Goal: Information Seeking & Learning: Check status

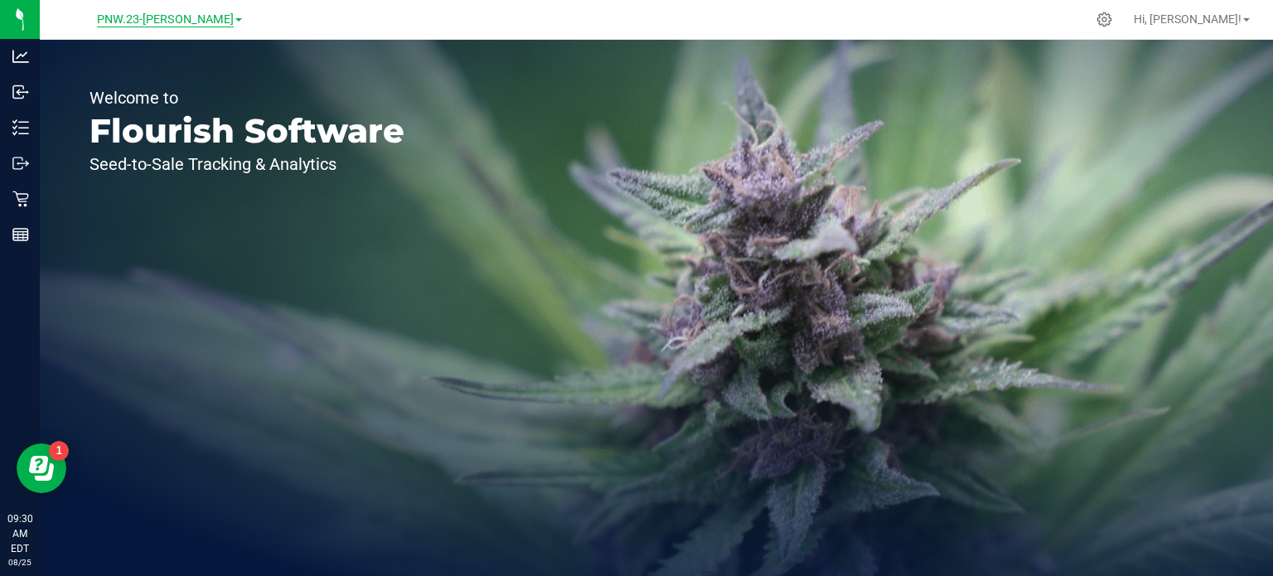
click at [153, 22] on span "PNW.23-[PERSON_NAME]" at bounding box center [165, 19] width 137 height 15
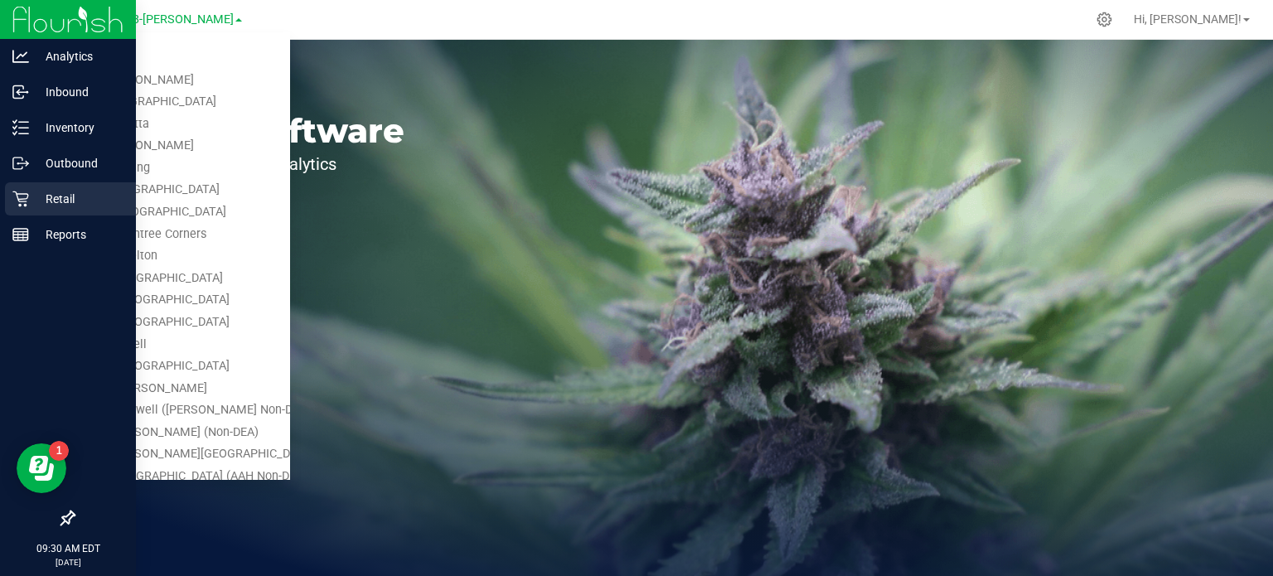
click at [30, 201] on p "Retail" at bounding box center [78, 199] width 99 height 20
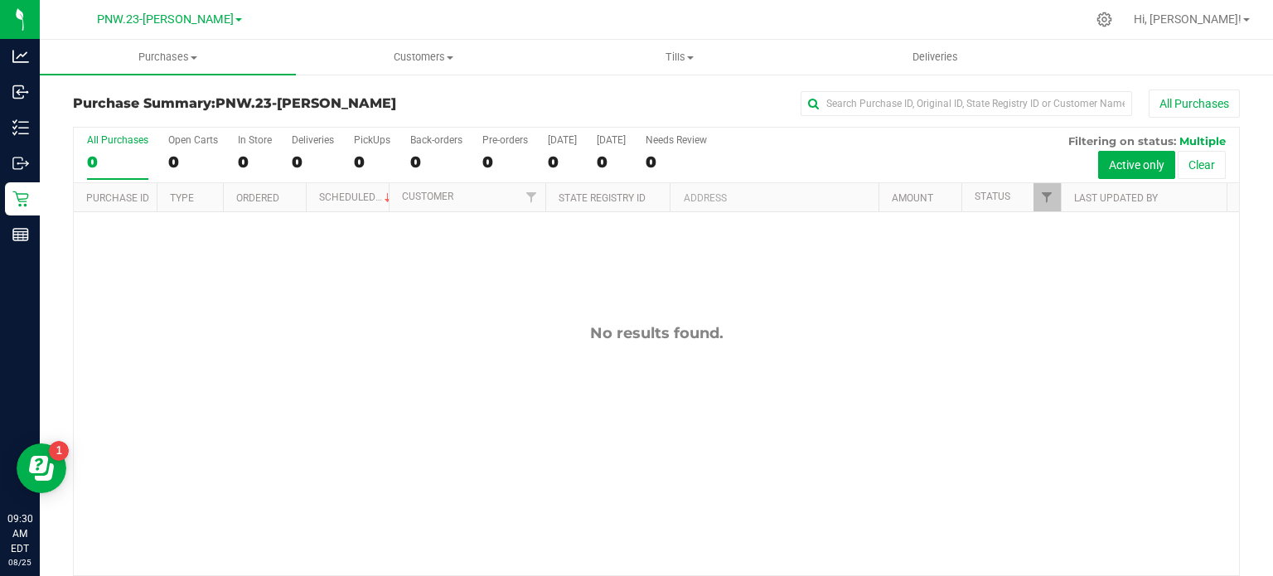
click at [206, 16] on link "PNW.23-[PERSON_NAME]" at bounding box center [169, 19] width 145 height 16
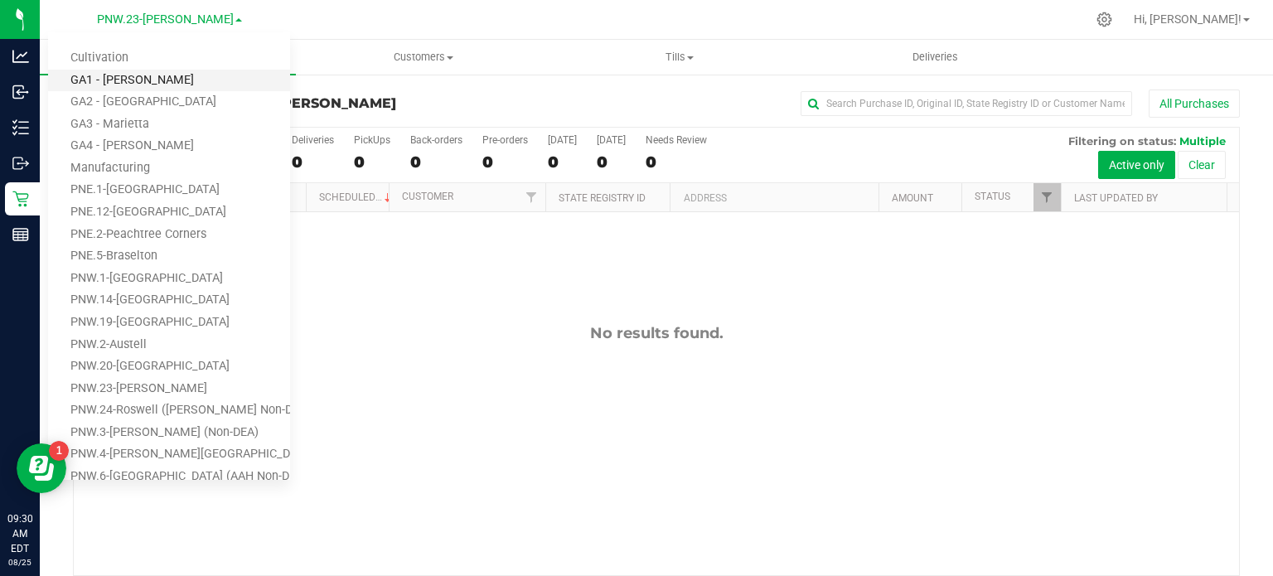
click at [157, 73] on link "GA1 - [PERSON_NAME]" at bounding box center [169, 81] width 242 height 22
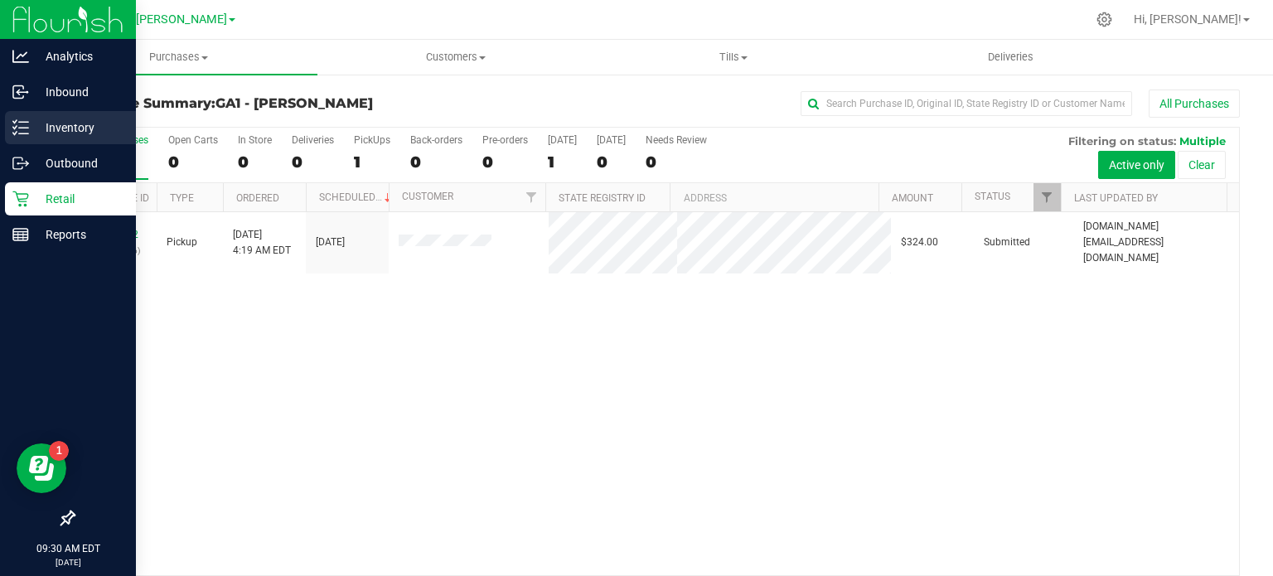
click at [32, 129] on p "Inventory" at bounding box center [78, 128] width 99 height 20
click at [32, 128] on p "Inventory" at bounding box center [78, 128] width 99 height 20
click at [40, 124] on p "Inventory" at bounding box center [78, 128] width 99 height 20
click at [30, 132] on p "Inventory" at bounding box center [78, 128] width 99 height 20
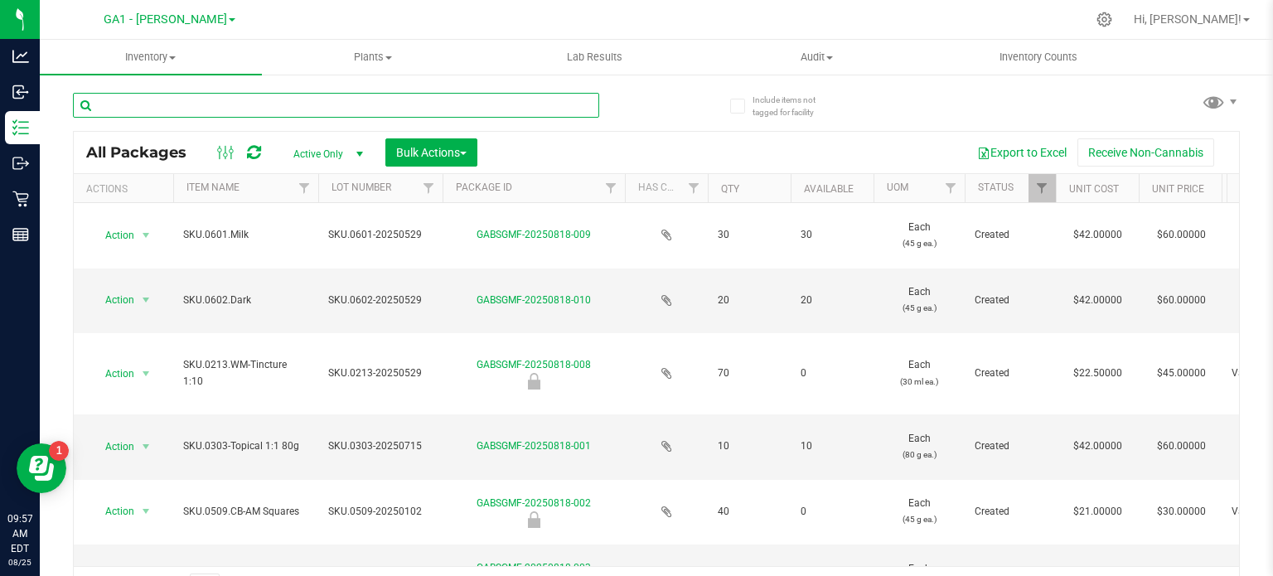
click at [175, 101] on input "text" at bounding box center [336, 105] width 526 height 25
type input "ga"
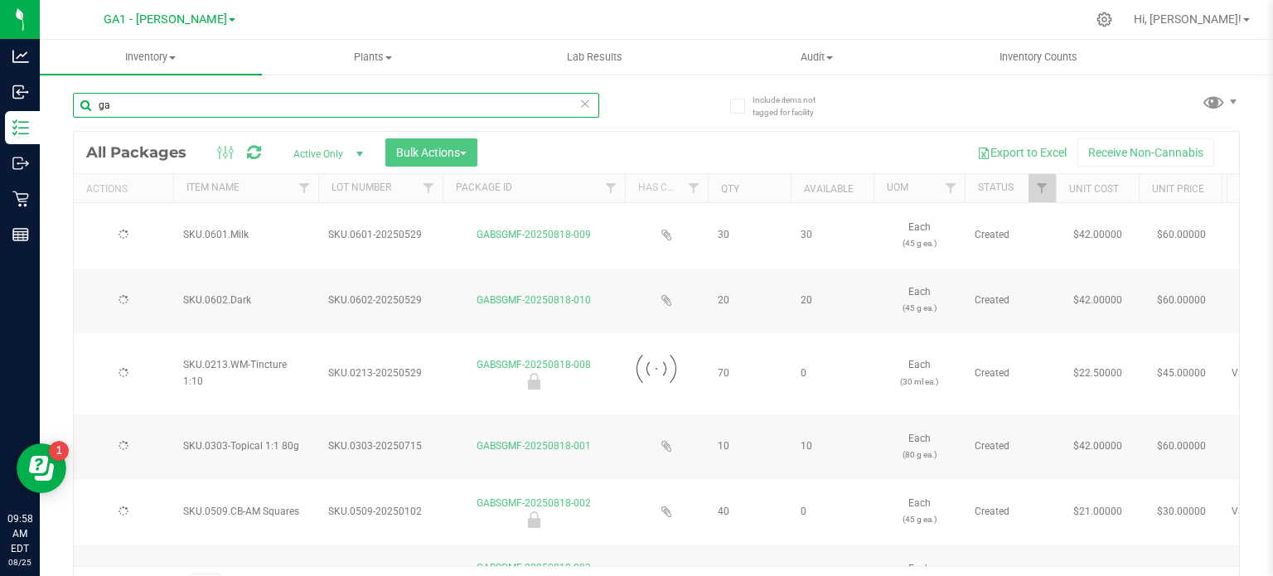
type input "2025-05-29"
type input "2026-05-29"
type input "2025-05-29"
type input "2026-05-29"
type input "2025-05-29"
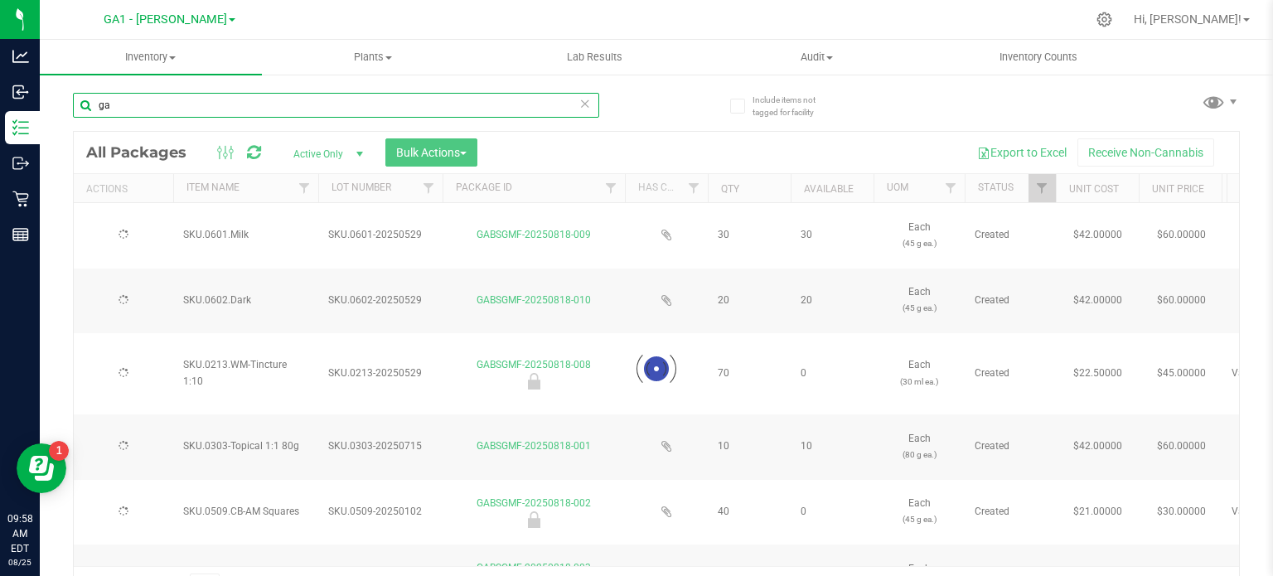
type input "2026-05-29"
type input "2025-07-15"
type input "2026-07-23"
type input "2025-01-02"
type input "2026-05-01"
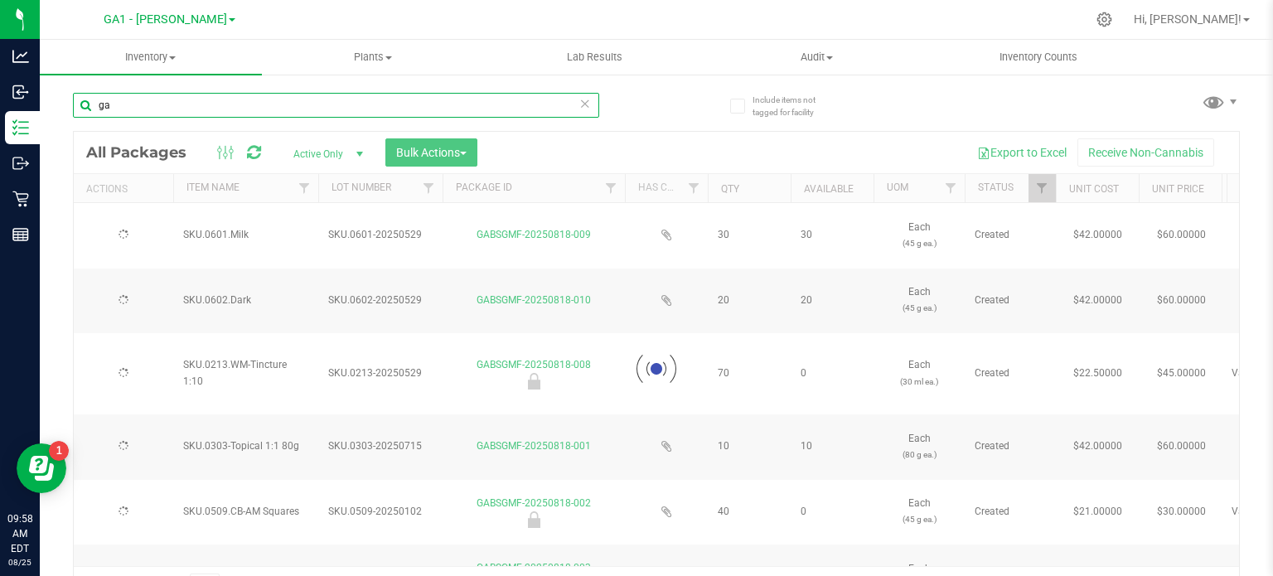
type input "2025-04-17"
type input "2026-04-17"
type input "2025-04-17"
type input "2026-04-17"
type input "2025-07-25"
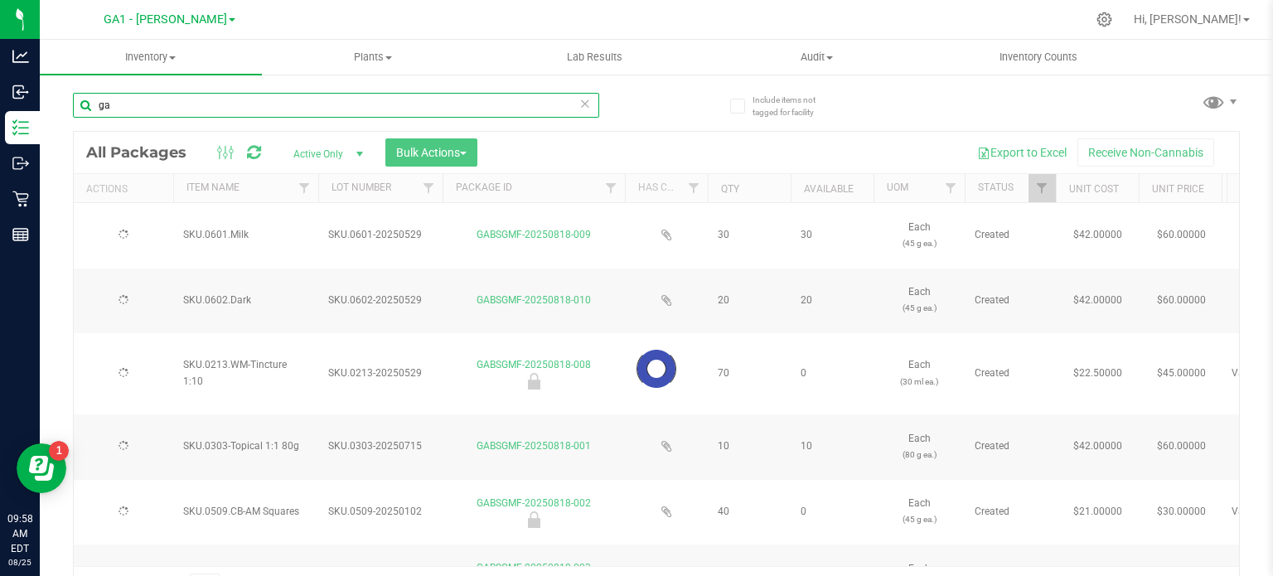
type input "2026-07-26"
type input "2025-07-25"
type input "2026-07-26"
type input "2023-10-11"
type input "2025-10-18"
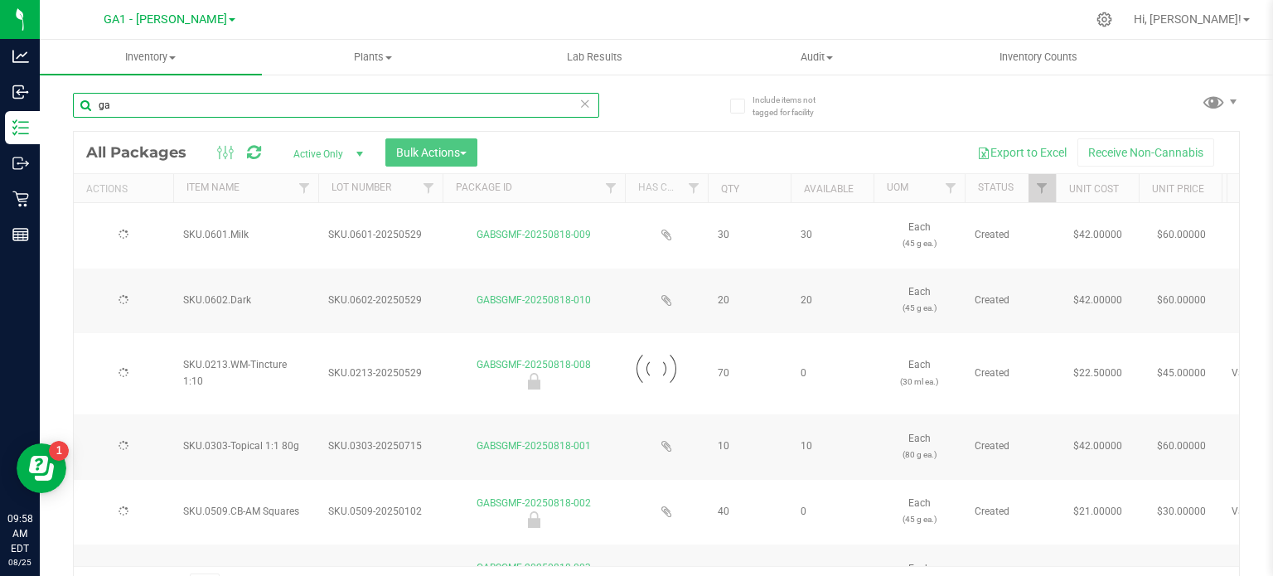
type input "2025-03-17"
type input "2026-07-22"
type input "2025-01-02"
type input "2026-05-21"
type input "2025-05-29"
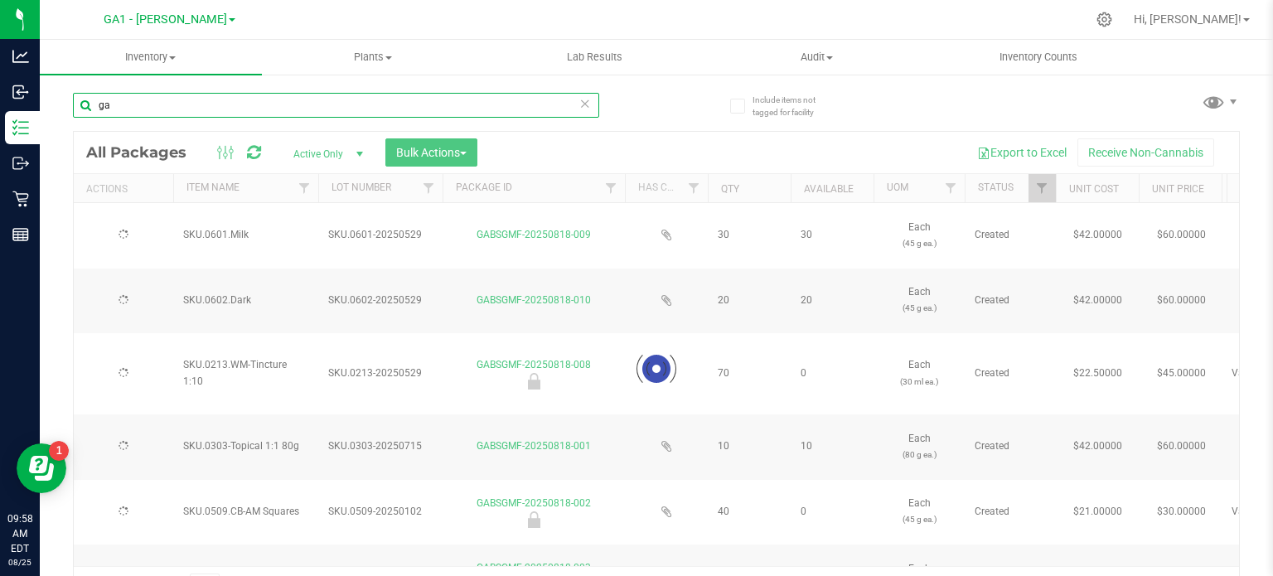
type input "2026-05-29"
type input "2025-05-29"
type input "2026-05-29"
type input "2025-04-17"
type input "2026-04-17"
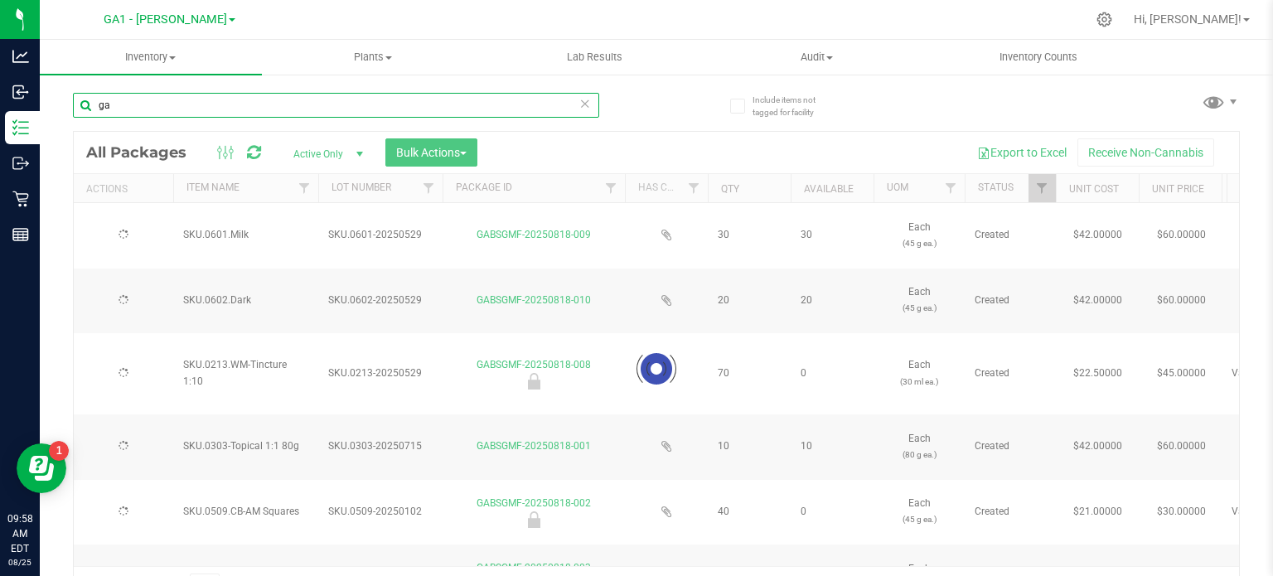
type input "2025-01-02"
type input "2026-05-01"
type input "2024-11-08"
type input "2025-11-08"
type input "2025-05-29"
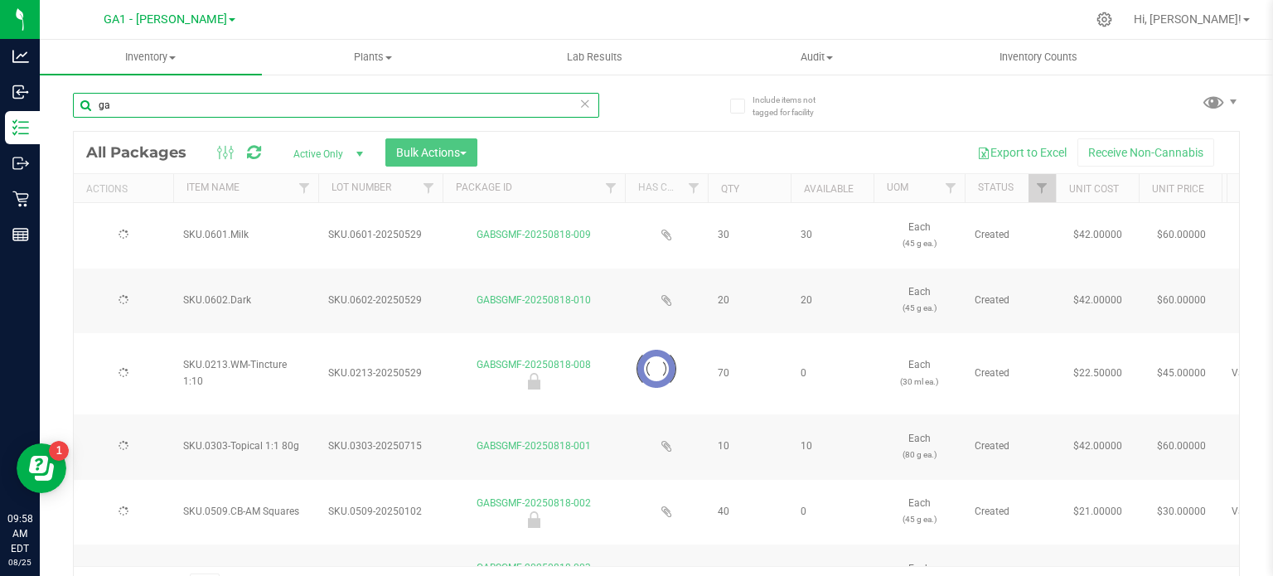
type input "2026-05-29"
type input "2024-11-08"
type input "2026-06-26"
type input "2025-01-02"
type input "2026-01-02"
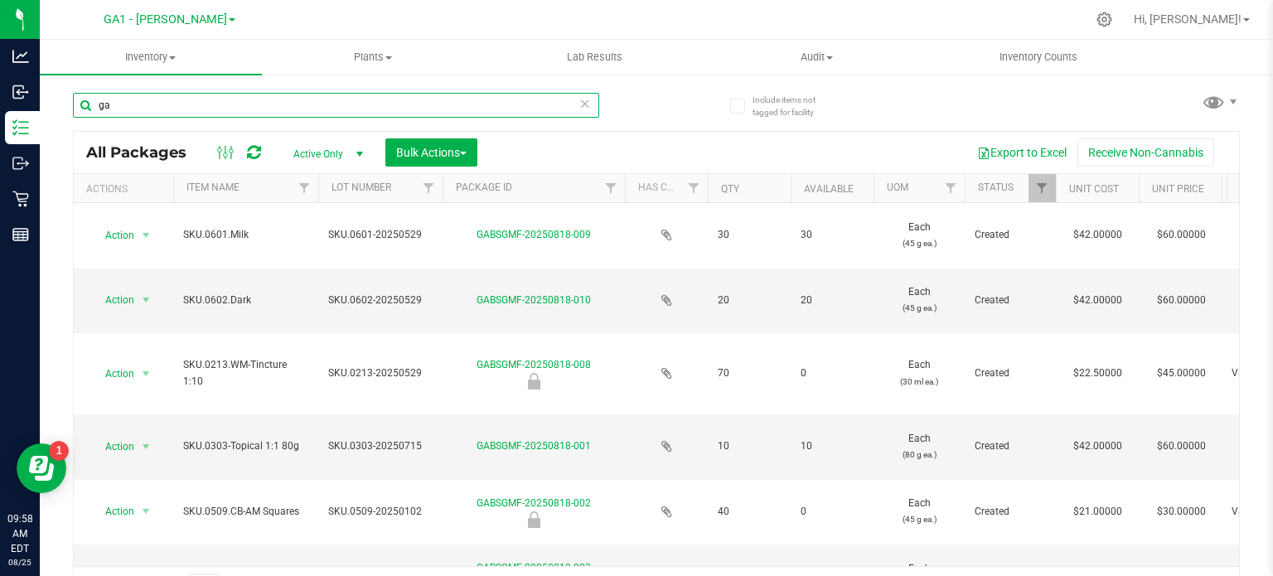
drag, startPoint x: 168, startPoint y: 101, endPoint x: 95, endPoint y: 114, distance: 74.1
click at [96, 115] on input "ga" at bounding box center [336, 105] width 526 height 25
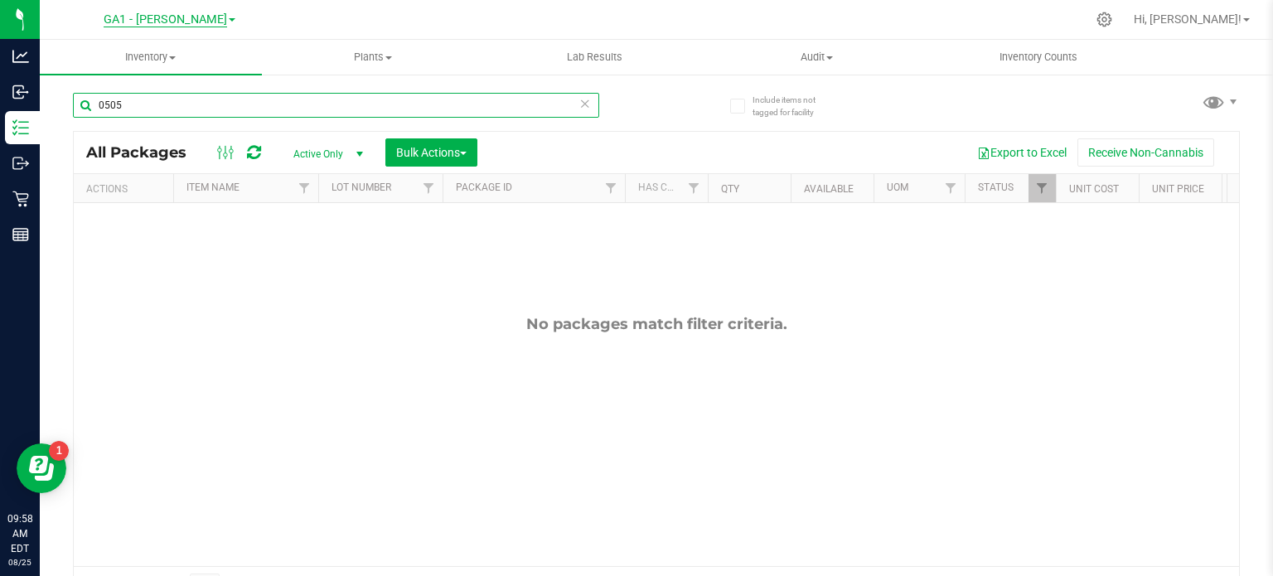
type input "0505"
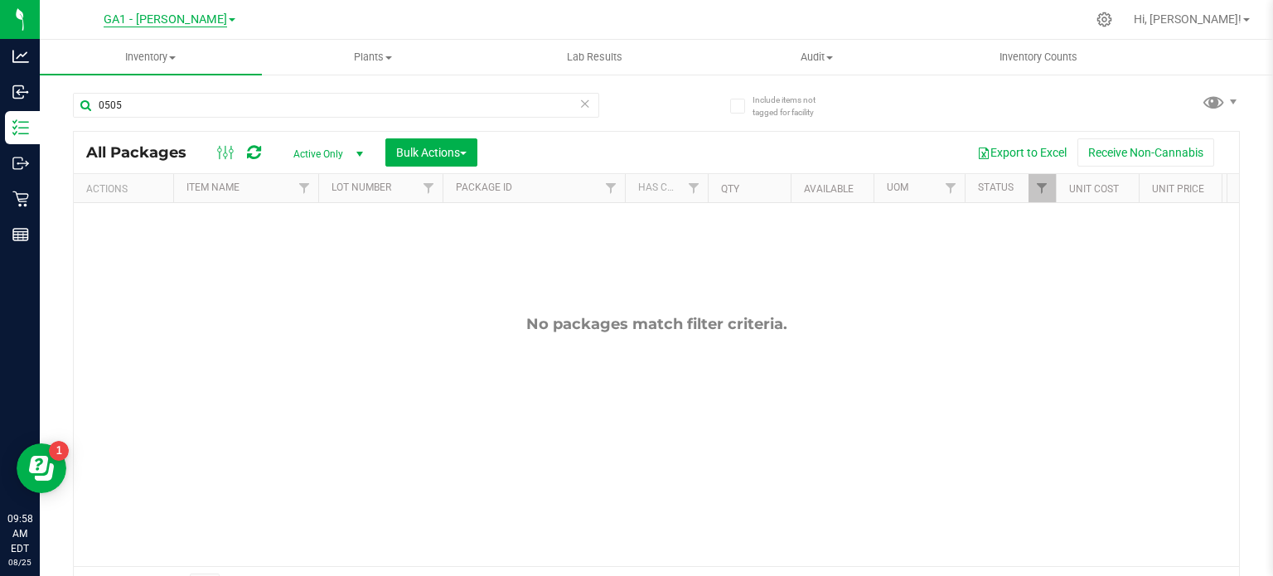
click at [209, 22] on link "GA1 - [PERSON_NAME]" at bounding box center [170, 19] width 132 height 16
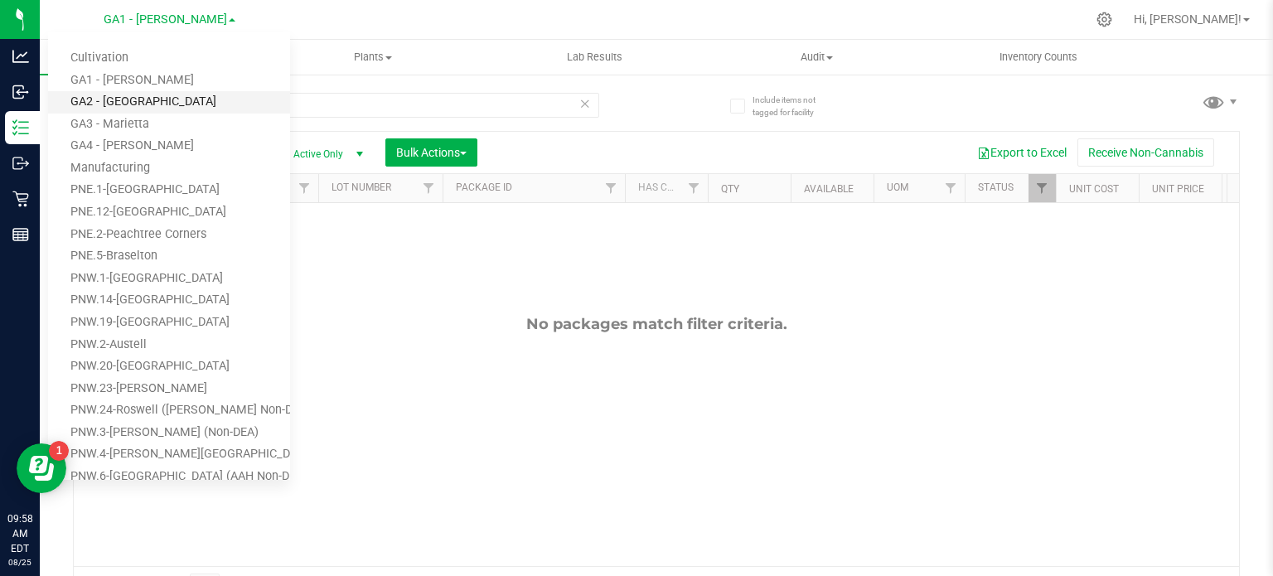
click at [135, 104] on link "GA2 - [GEOGRAPHIC_DATA]" at bounding box center [169, 102] width 242 height 22
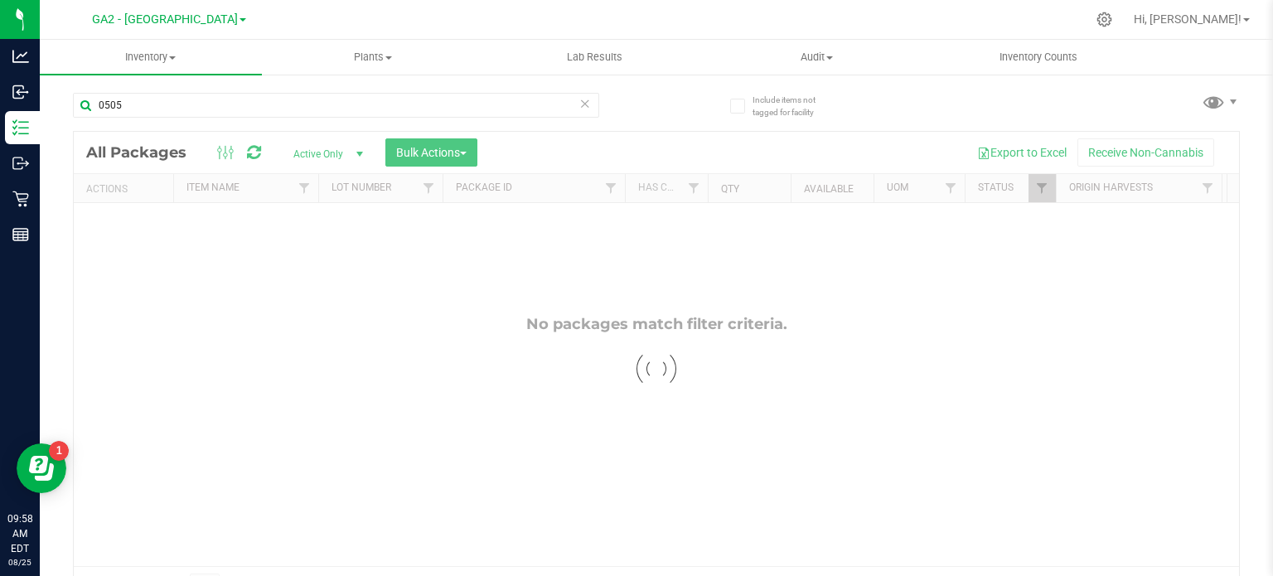
click at [225, 20] on div "GA2 - Stockbridge Cultivation GA1 - Chamblee GA2 - Stockbridge GA3 - Marietta G…" at bounding box center [169, 20] width 242 height 26
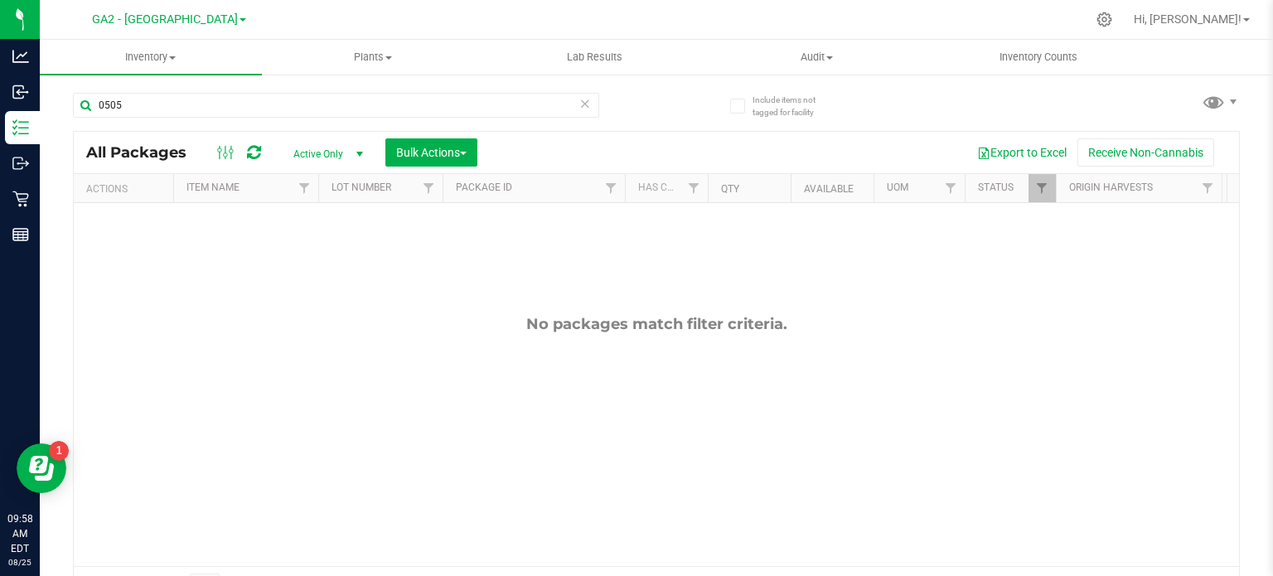
click at [220, 15] on link "GA2 - [GEOGRAPHIC_DATA]" at bounding box center [169, 19] width 154 height 16
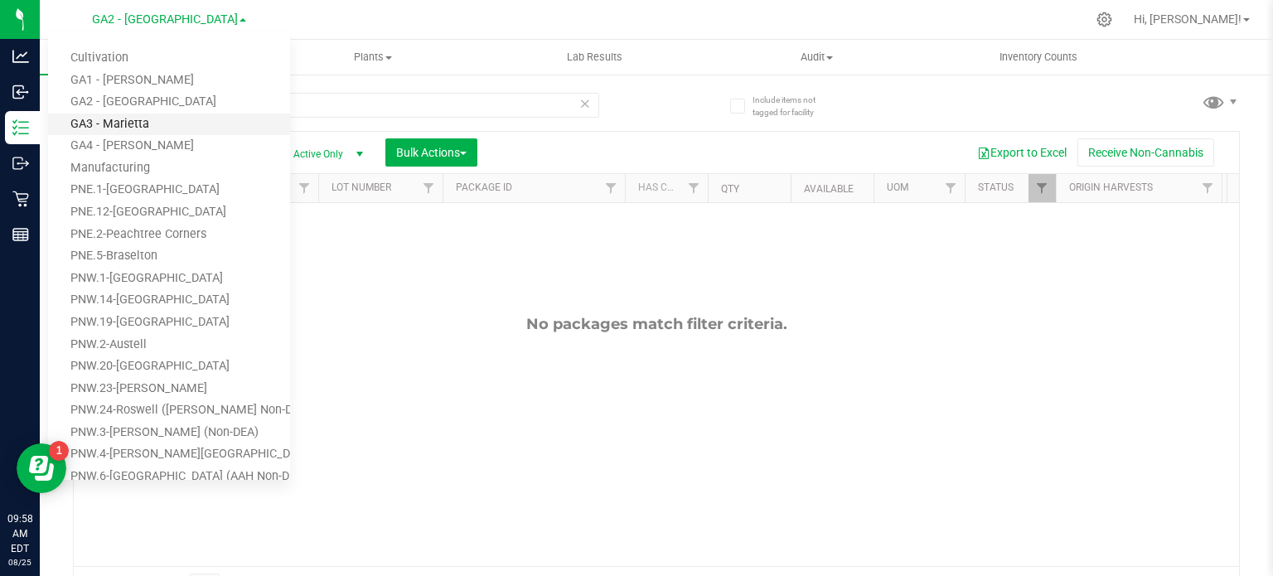
click at [143, 124] on link "GA3 - Marietta" at bounding box center [169, 125] width 242 height 22
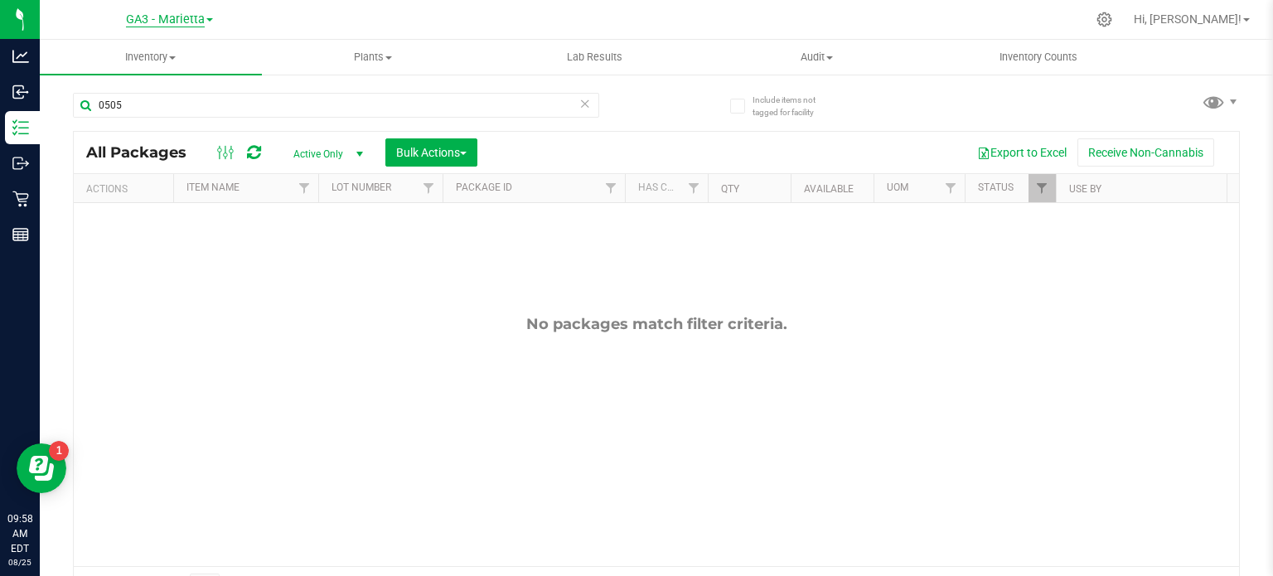
click at [198, 22] on span "GA3 - Marietta" at bounding box center [165, 19] width 79 height 15
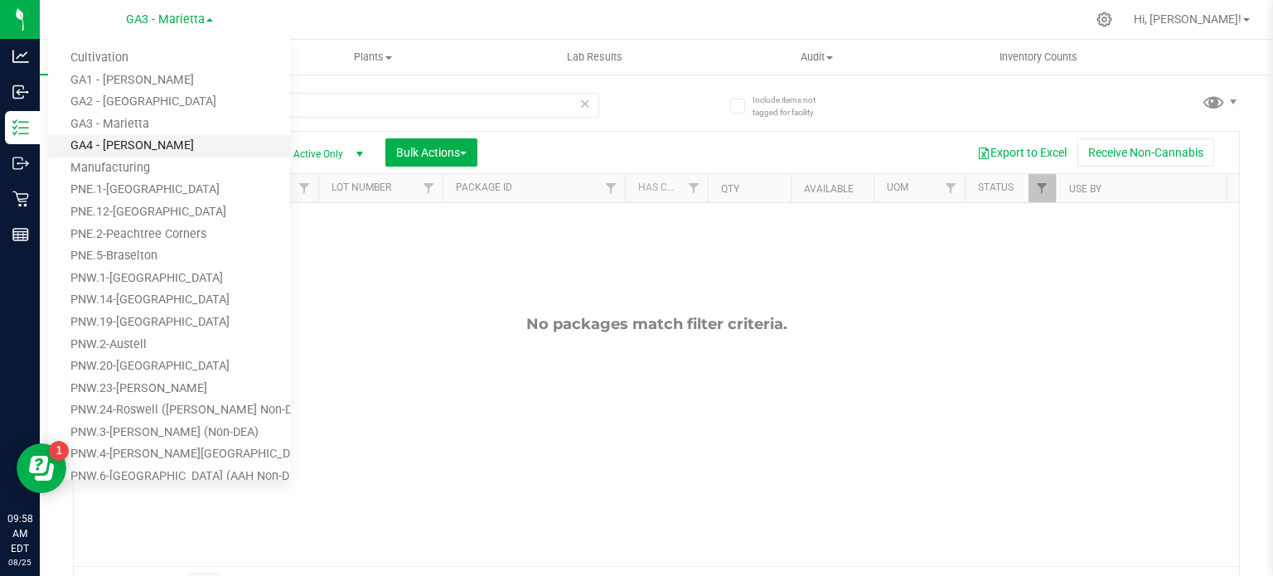
click at [145, 143] on link "GA4 - [PERSON_NAME]" at bounding box center [169, 146] width 242 height 22
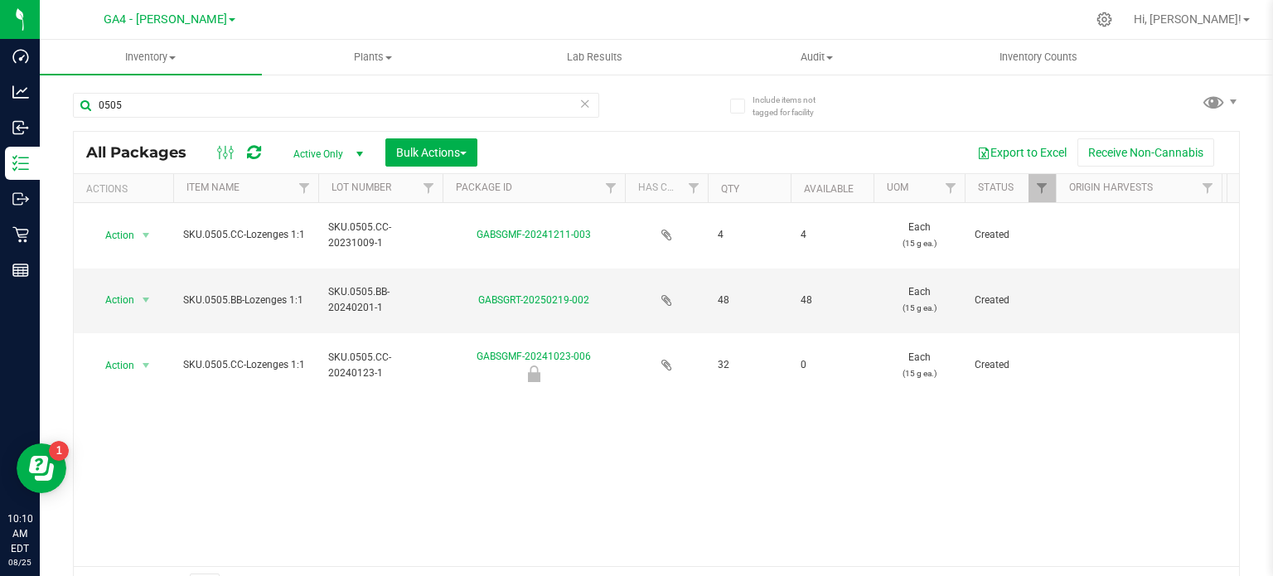
click at [229, 20] on span at bounding box center [232, 19] width 7 height 3
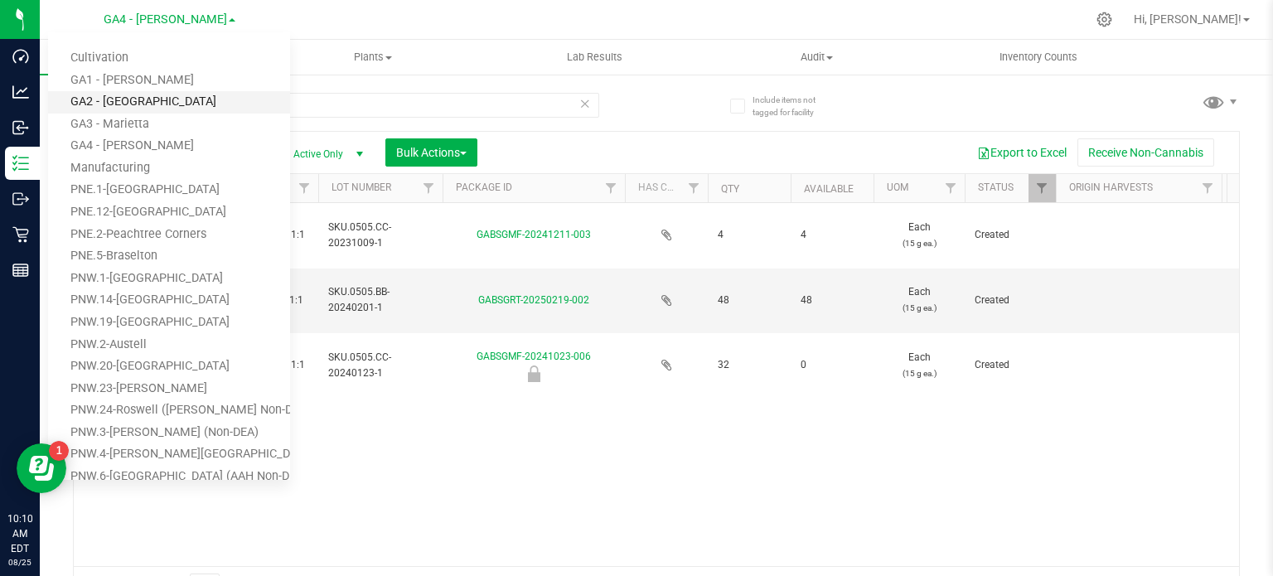
click at [159, 104] on link "GA2 - [GEOGRAPHIC_DATA]" at bounding box center [169, 102] width 242 height 22
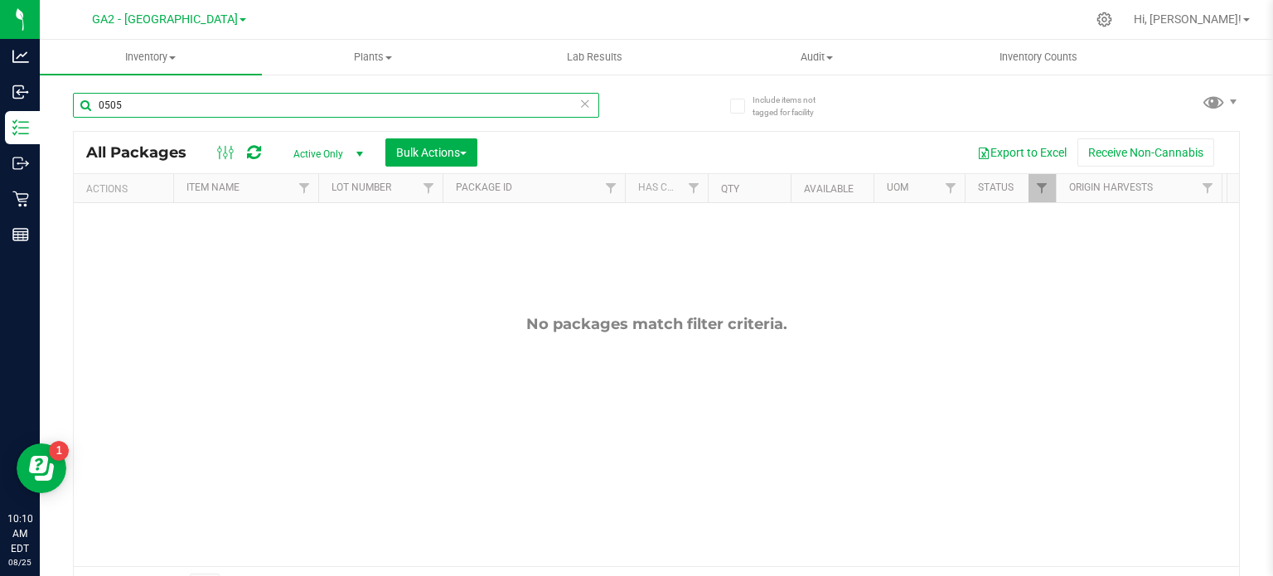
click at [177, 108] on input "0505" at bounding box center [336, 105] width 526 height 25
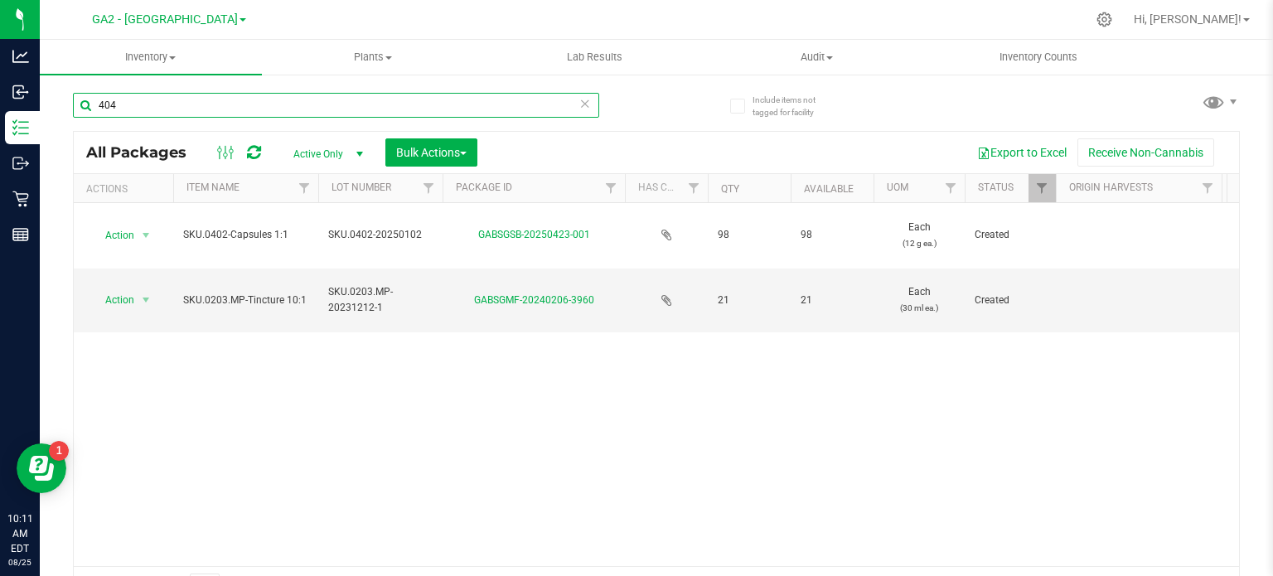
type input "404"
